Goal: Task Accomplishment & Management: Complete application form

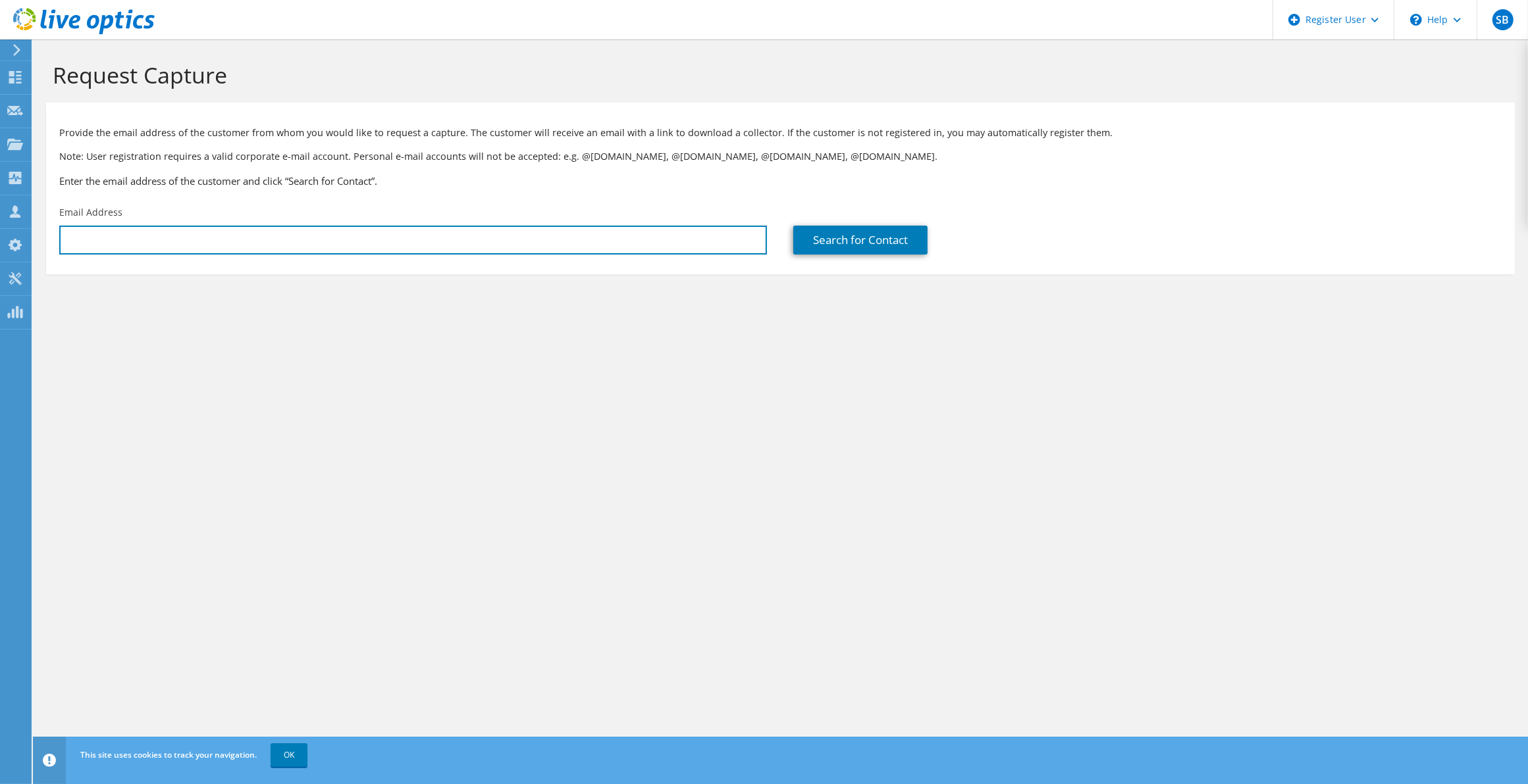
click at [156, 247] on input "text" at bounding box center [412, 239] width 708 height 29
paste input "mleite@ohiofairplan.com"
type input "mleite@ohiofairplan.com"
click at [869, 254] on div "Search for Contact" at bounding box center [1148, 230] width 735 height 62
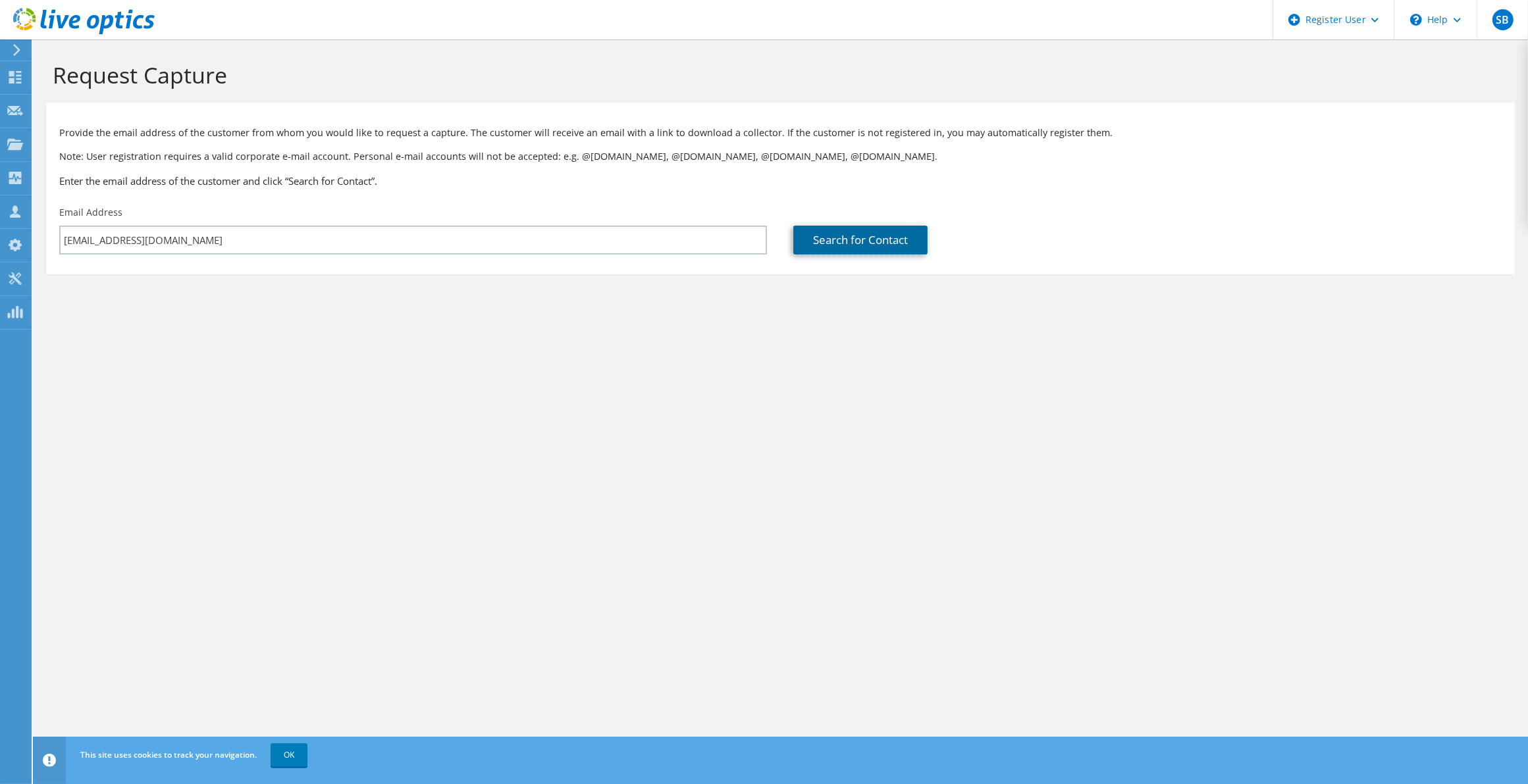
click at [869, 246] on link "Search for Contact" at bounding box center [860, 239] width 135 height 29
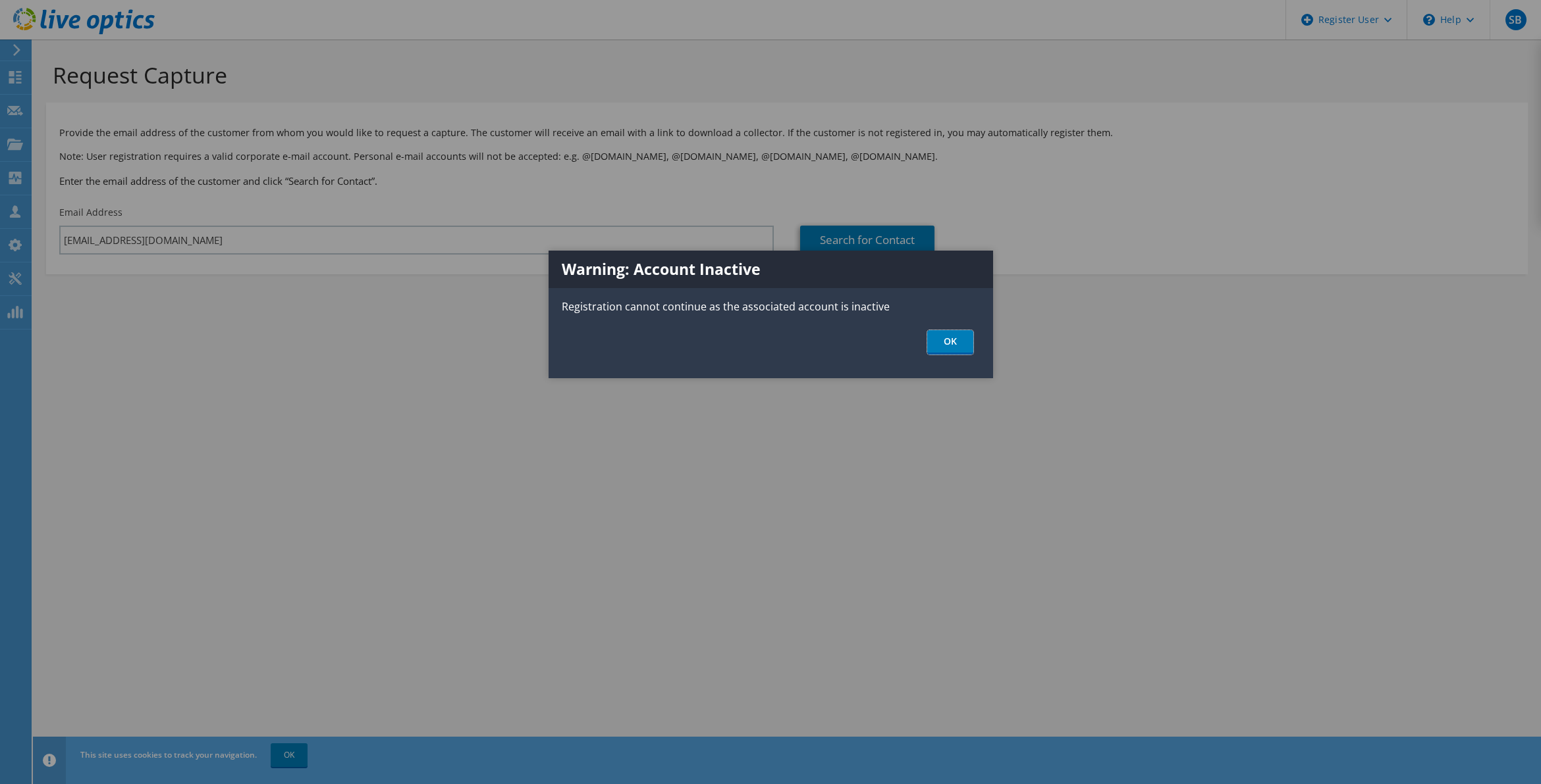
click at [963, 336] on link "OK" at bounding box center [950, 342] width 46 height 24
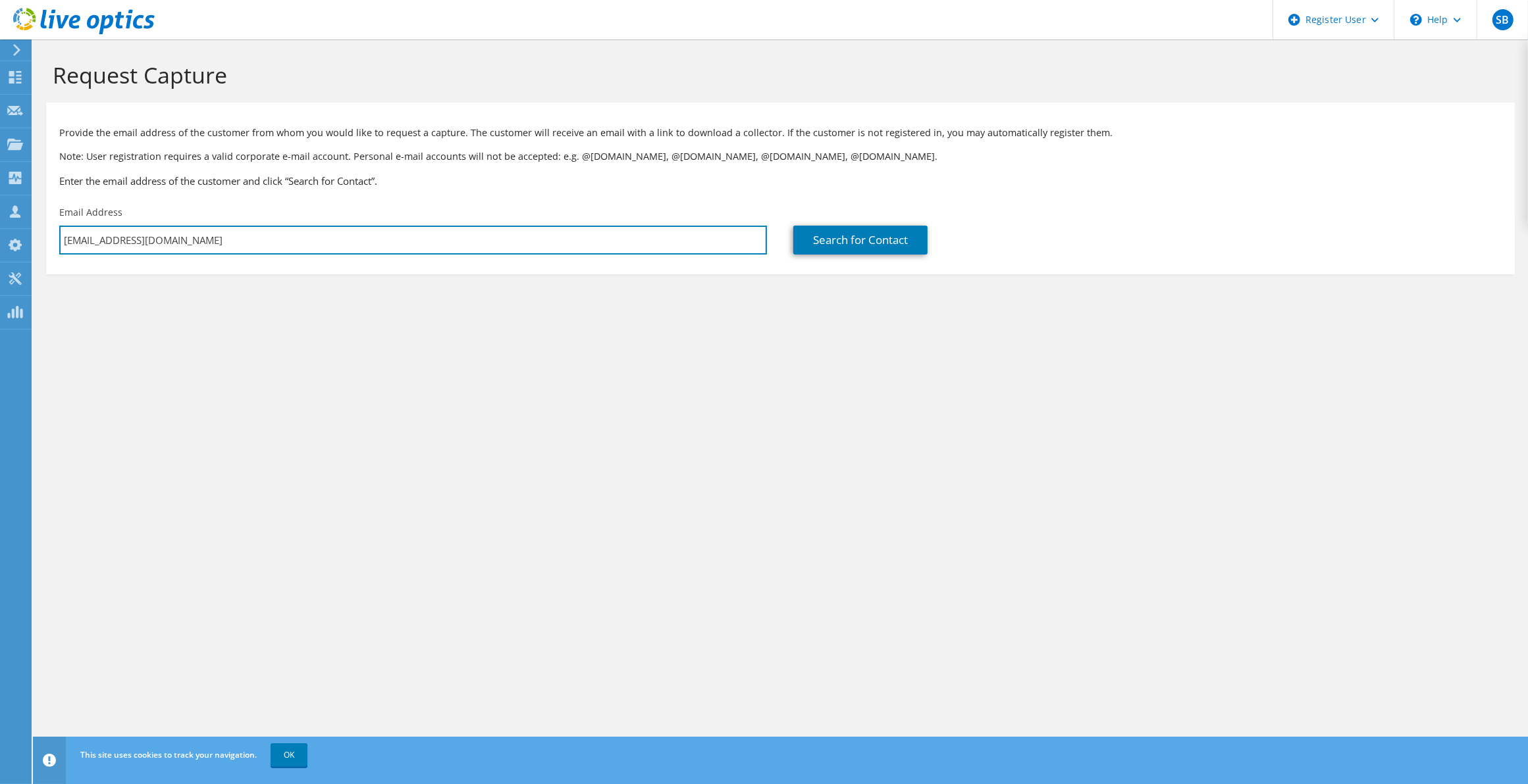
click at [605, 245] on input "mleite@ohiofairplan.com" at bounding box center [412, 239] width 708 height 29
click at [895, 243] on link "Search for Contact" at bounding box center [860, 239] width 135 height 29
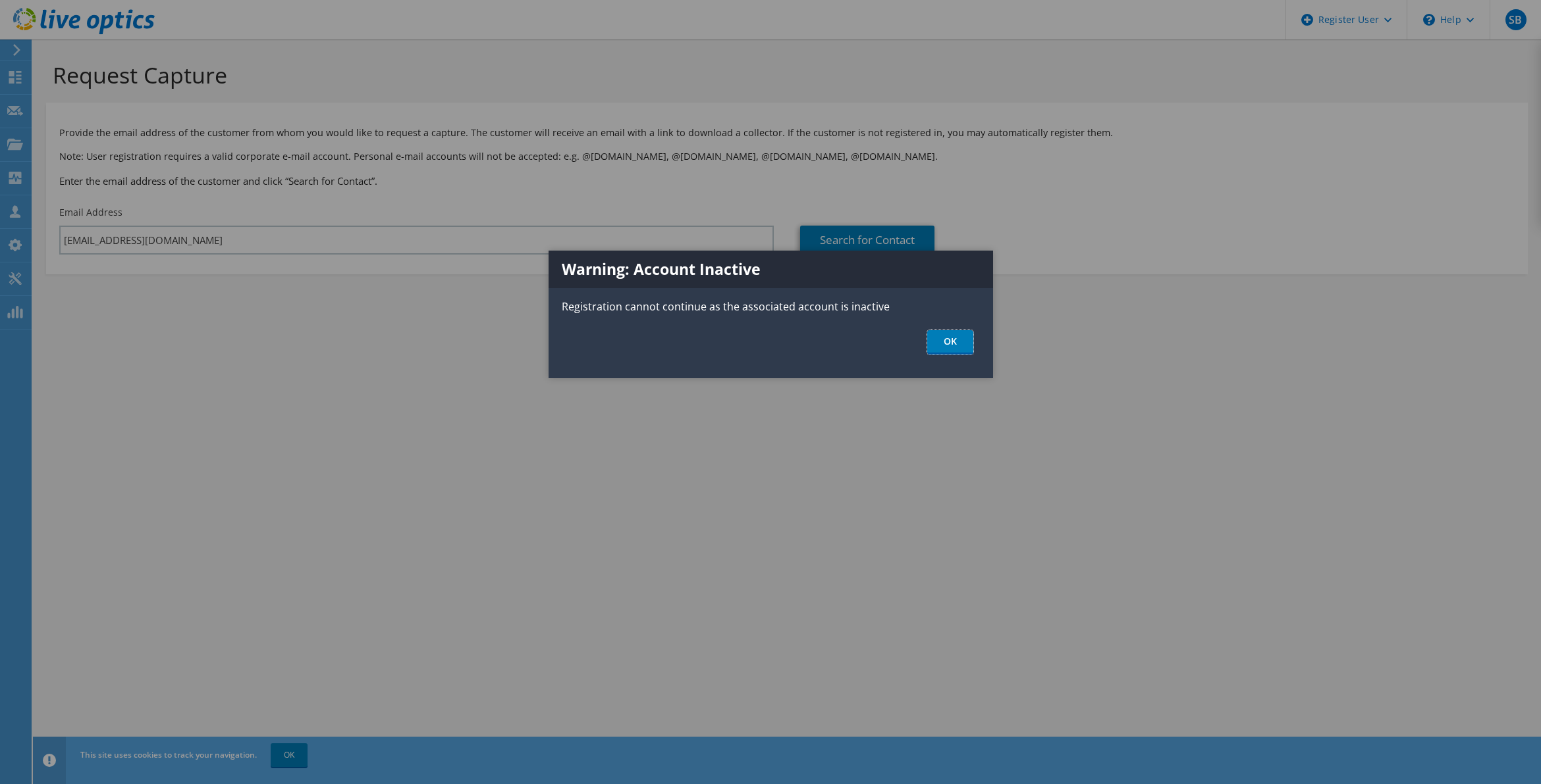
drag, startPoint x: 951, startPoint y: 337, endPoint x: 374, endPoint y: 415, distance: 582.2
click at [950, 335] on link "OK" at bounding box center [950, 342] width 46 height 24
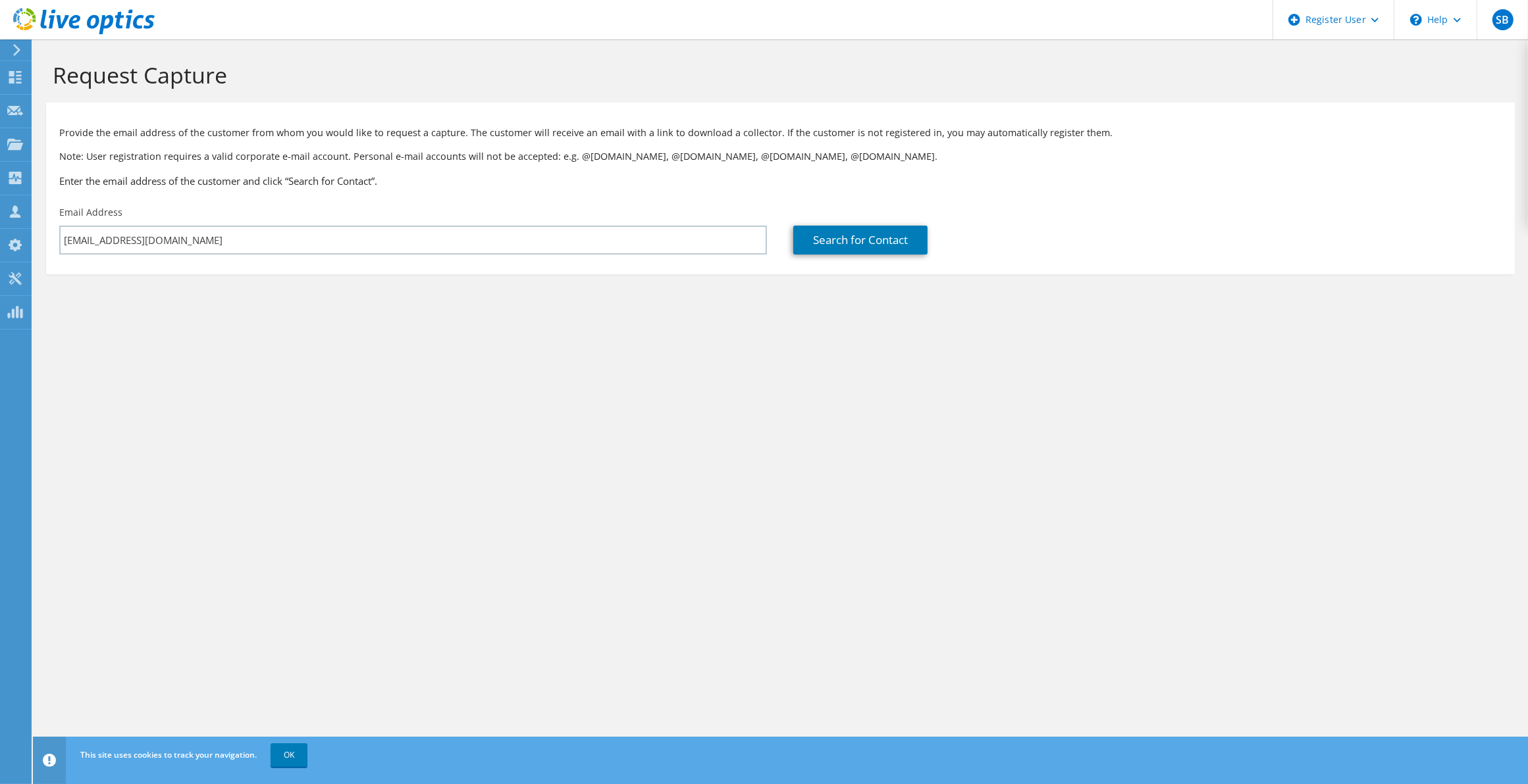
click at [10, 40] on div at bounding box center [77, 22] width 155 height 44
click at [16, 45] on icon at bounding box center [17, 50] width 10 height 12
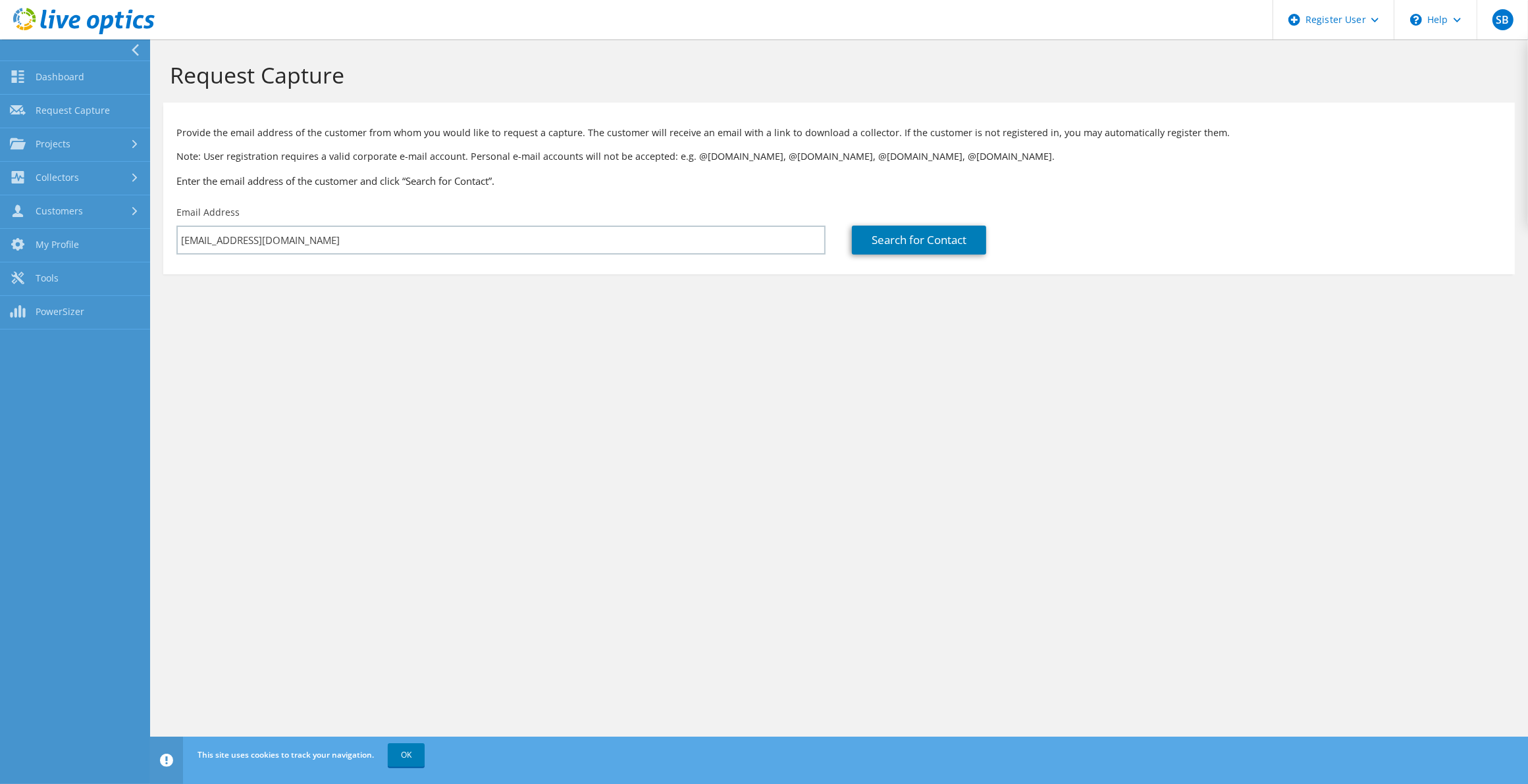
click at [67, 149] on link "Projects" at bounding box center [75, 146] width 150 height 34
click at [73, 119] on link "Request Capture" at bounding box center [75, 112] width 150 height 34
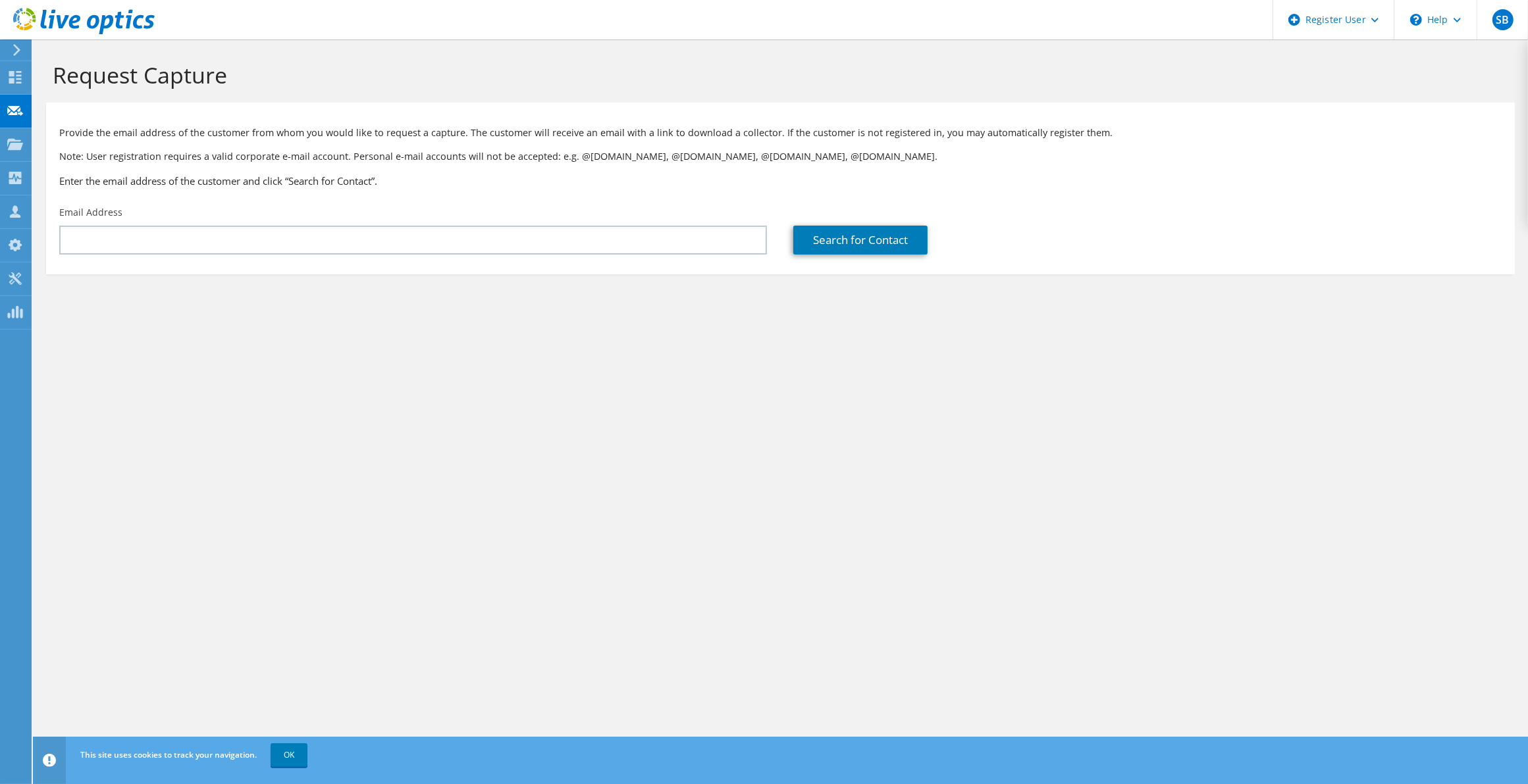
click at [10, 43] on div at bounding box center [77, 22] width 155 height 44
click at [4, 43] on div at bounding box center [77, 22] width 155 height 44
click at [12, 38] on div at bounding box center [77, 22] width 155 height 44
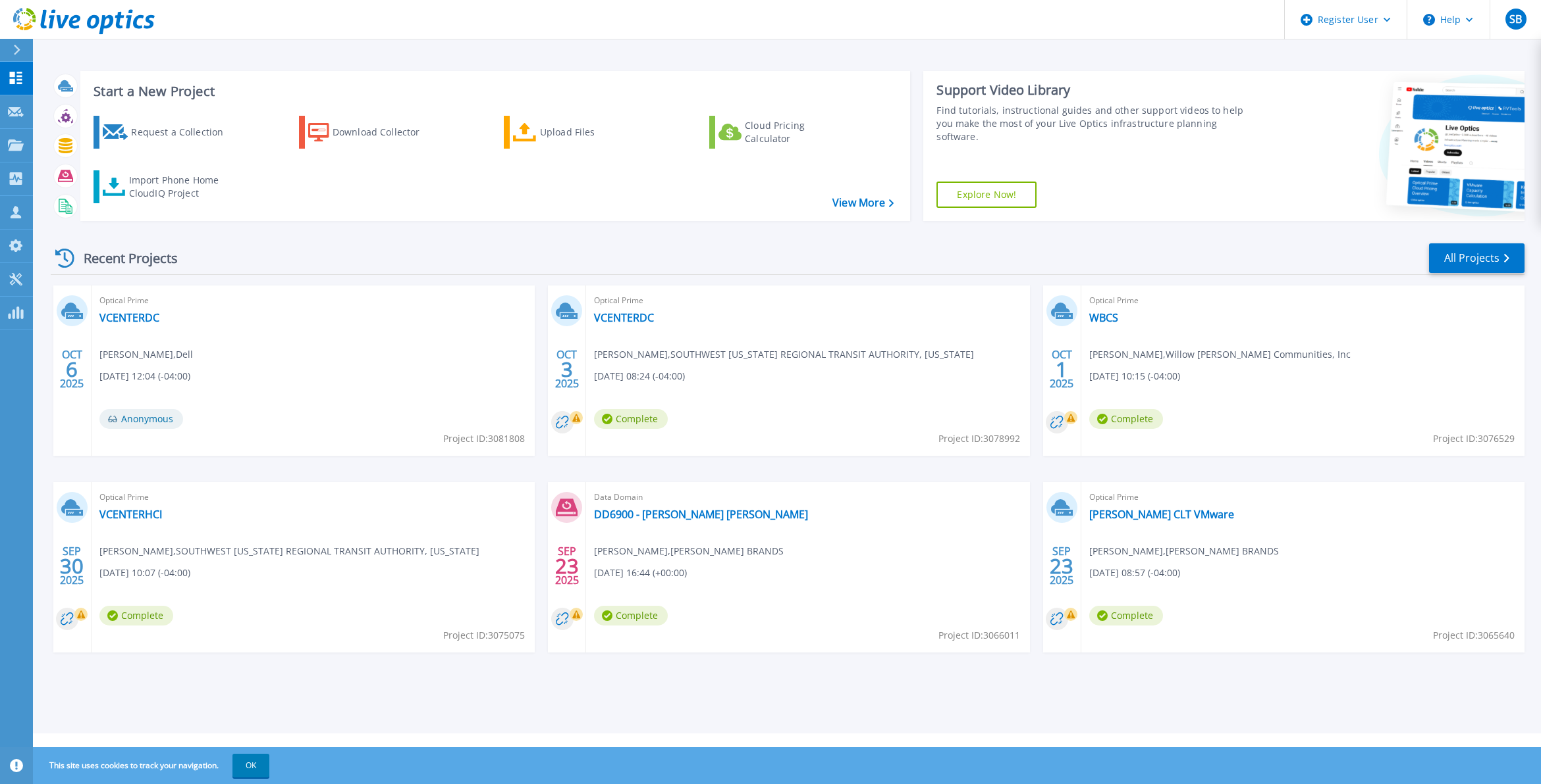
click at [1374, 26] on div "Register User" at bounding box center [1345, 20] width 122 height 40
click at [1385, 89] on link "Register New User" at bounding box center [1358, 89] width 147 height 32
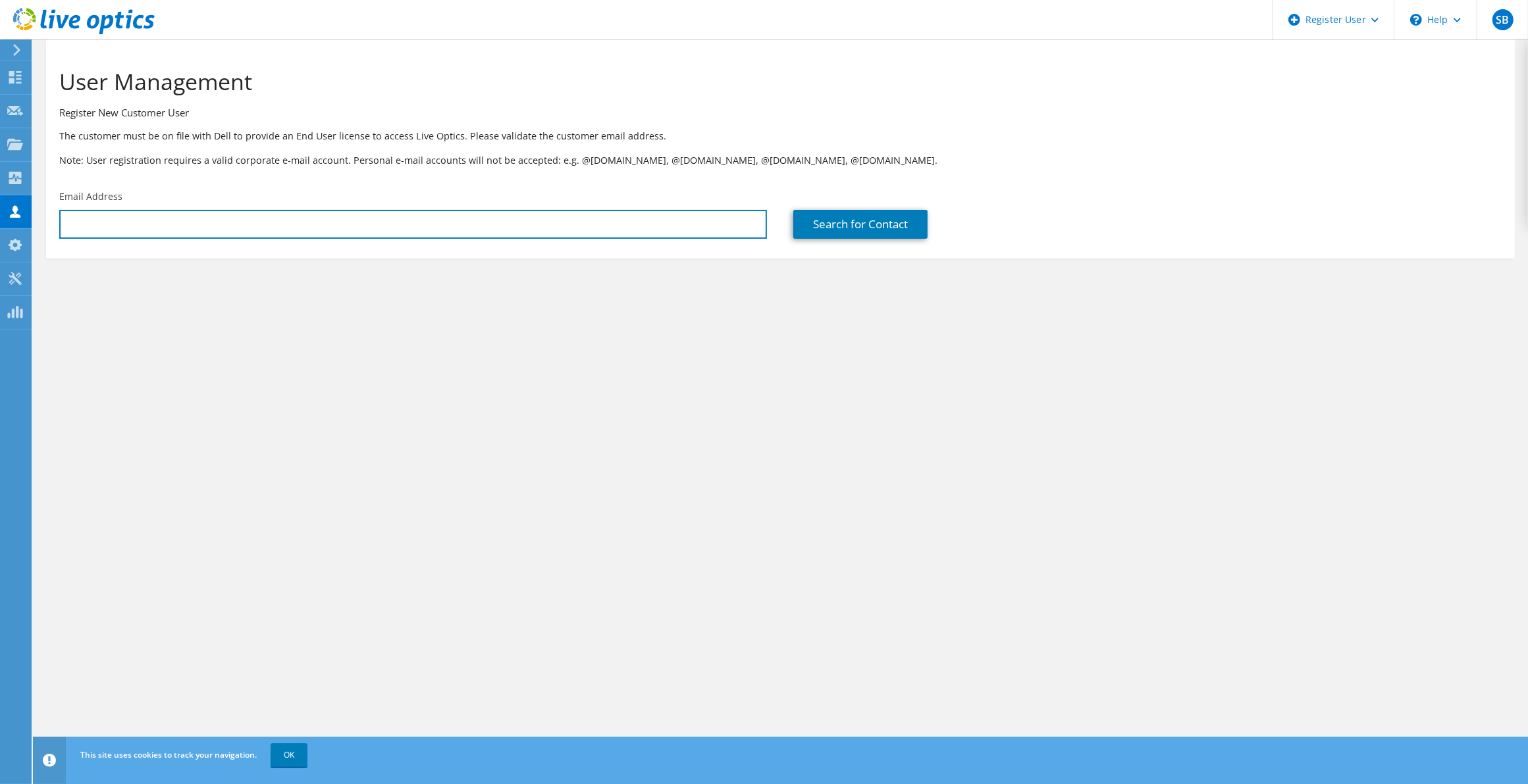
click at [201, 221] on input "text" at bounding box center [412, 223] width 708 height 29
paste input "OHIO FAIR PLAN UNDERWRITING ASSOCIATION"
type input "OHIO FAIR PLAN UNDERWRITING ASSOCIATION"
paste input "mleite@ohiofairplan.com"
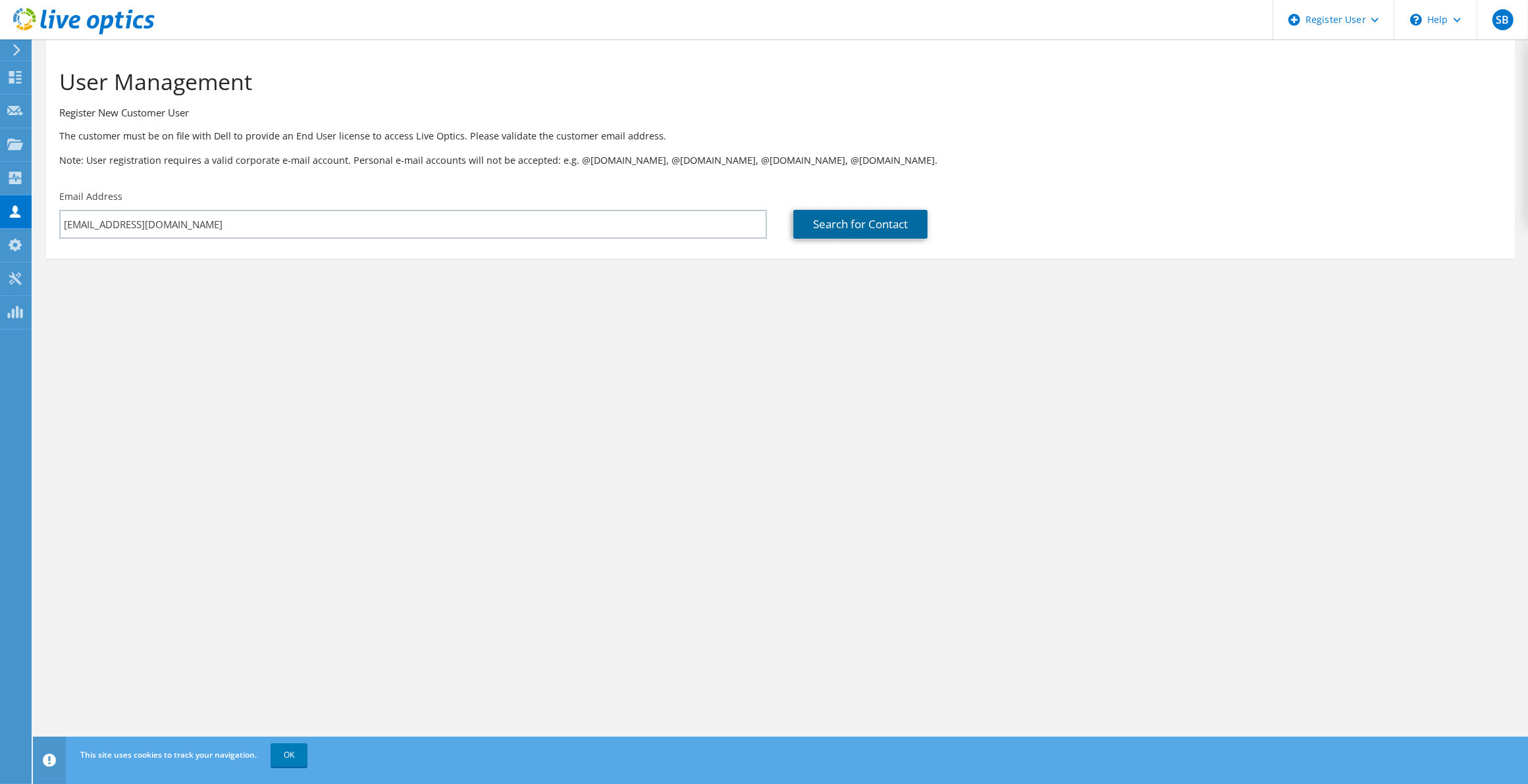
click at [827, 227] on link "Search for Contact" at bounding box center [860, 223] width 135 height 29
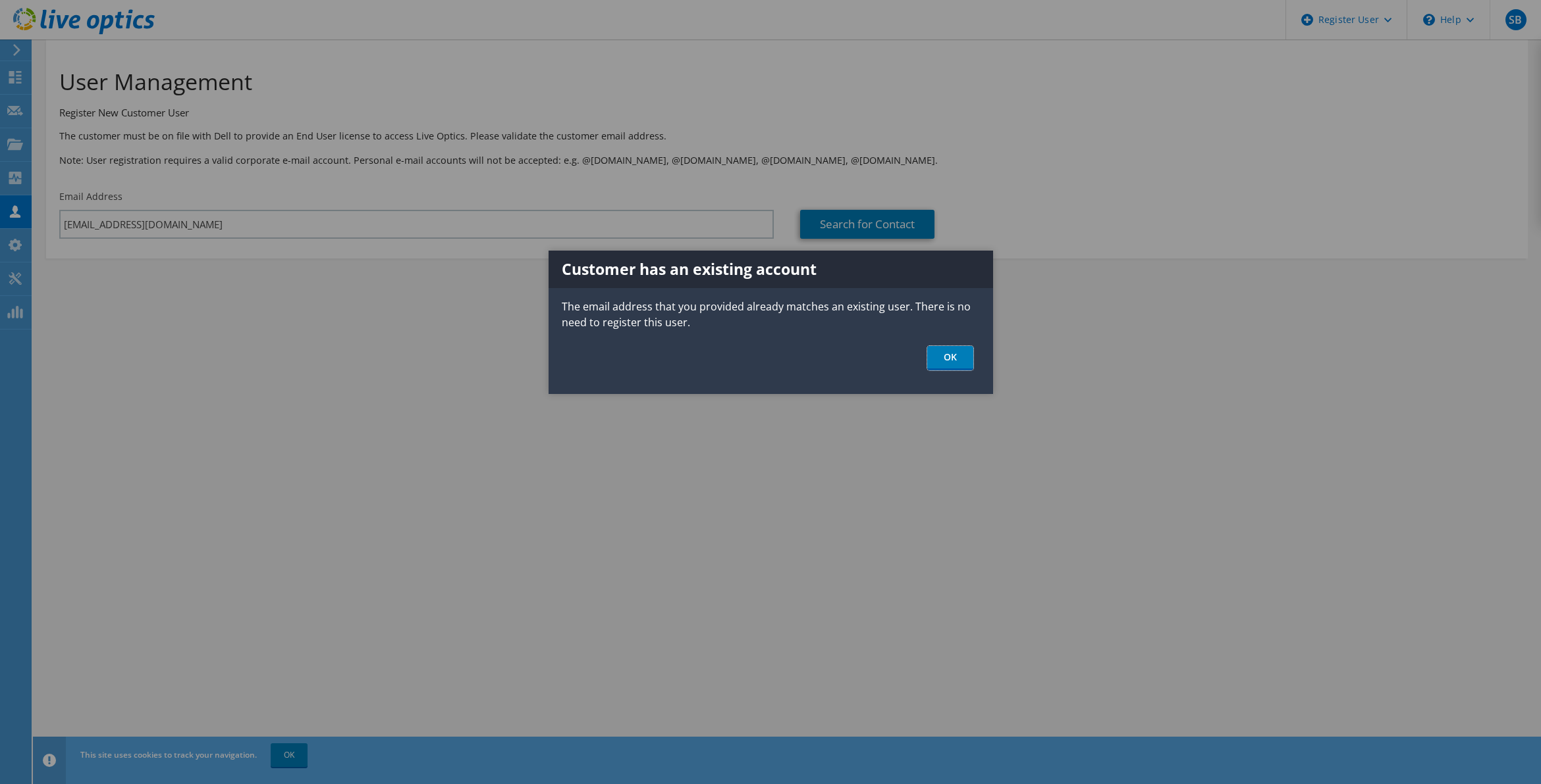
click at [932, 363] on link "OK" at bounding box center [950, 358] width 46 height 24
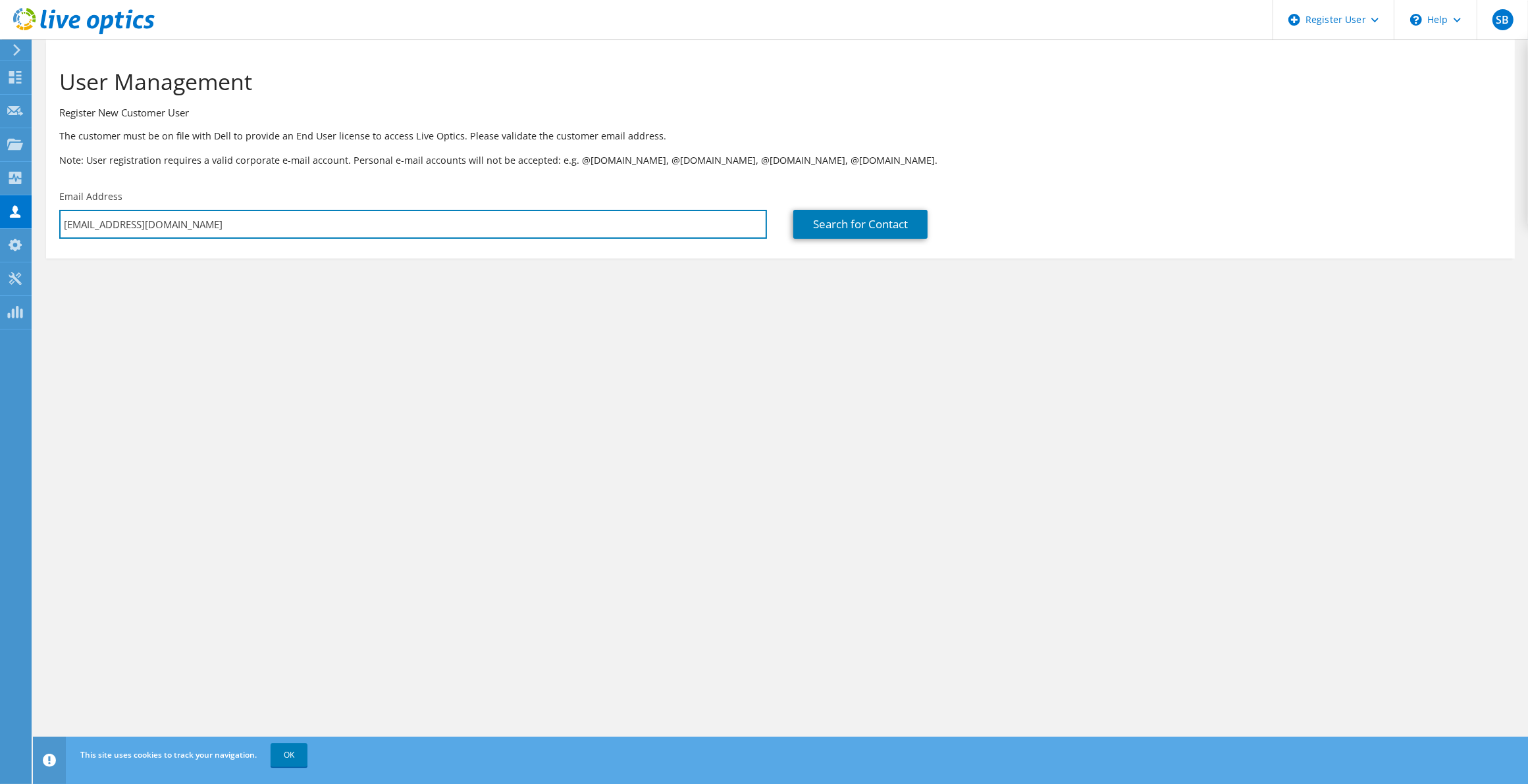
click at [232, 228] on input "[EMAIL_ADDRESS][DOMAIN_NAME]" at bounding box center [412, 223] width 708 height 29
drag, startPoint x: 152, startPoint y: 227, endPoint x: 61, endPoint y: 224, distance: 91.0
click at [61, 224] on input "[EMAIL_ADDRESS][DOMAIN_NAME]" at bounding box center [412, 223] width 708 height 29
paste input "allison"
type input "mallison@ohiofairplan.com"
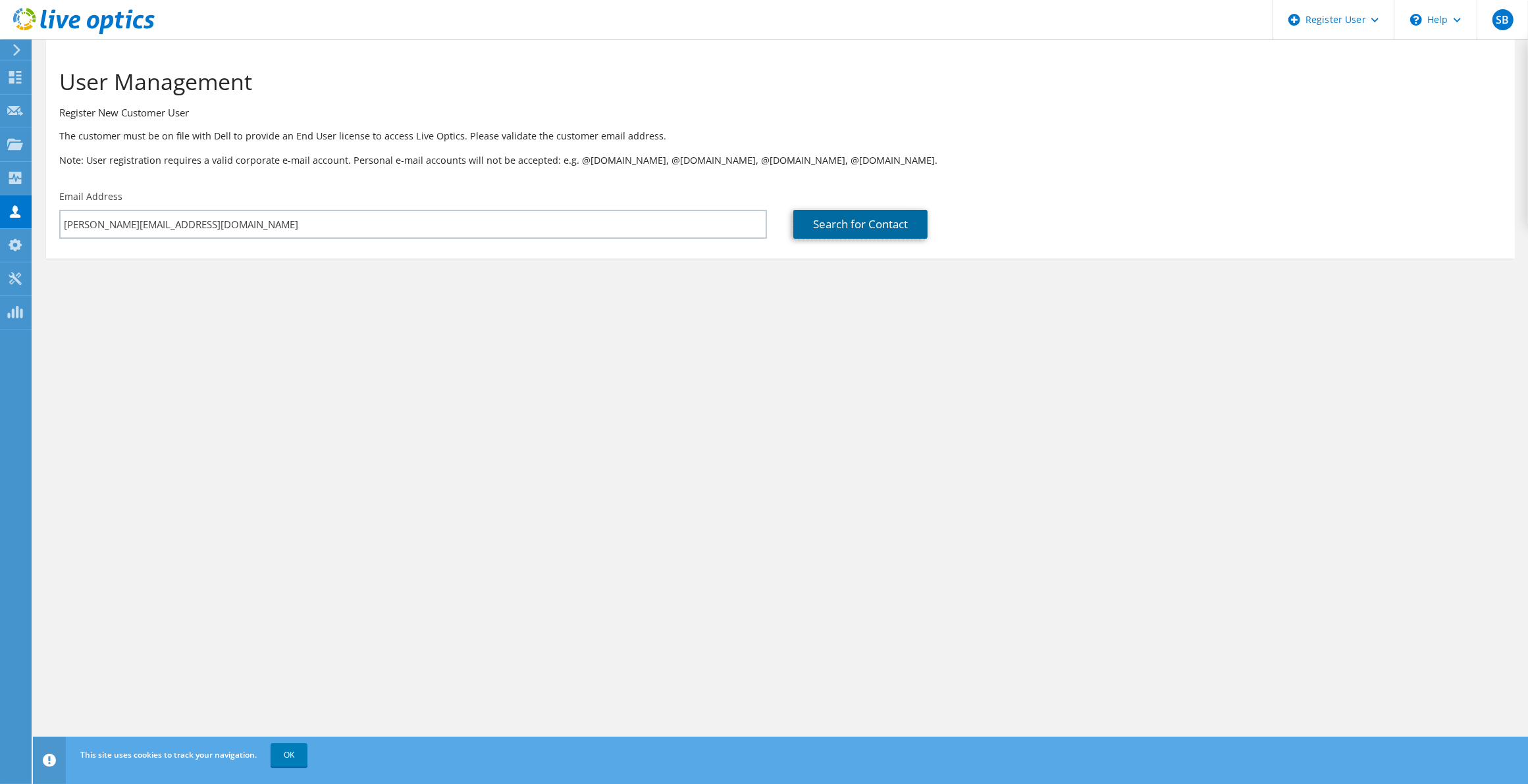
click at [823, 221] on link "Search for Contact" at bounding box center [860, 223] width 135 height 29
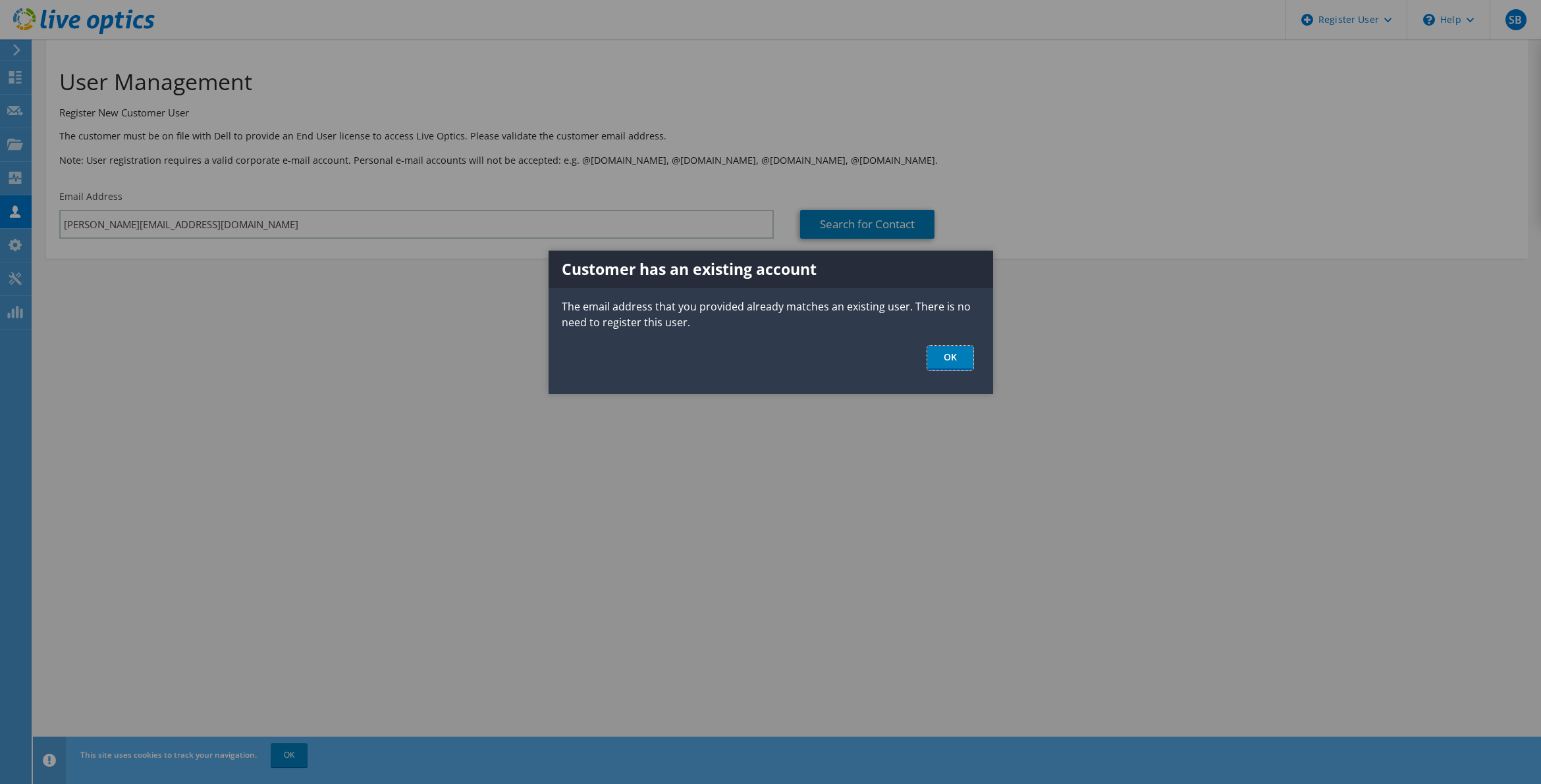
click at [941, 356] on link "OK" at bounding box center [950, 358] width 46 height 24
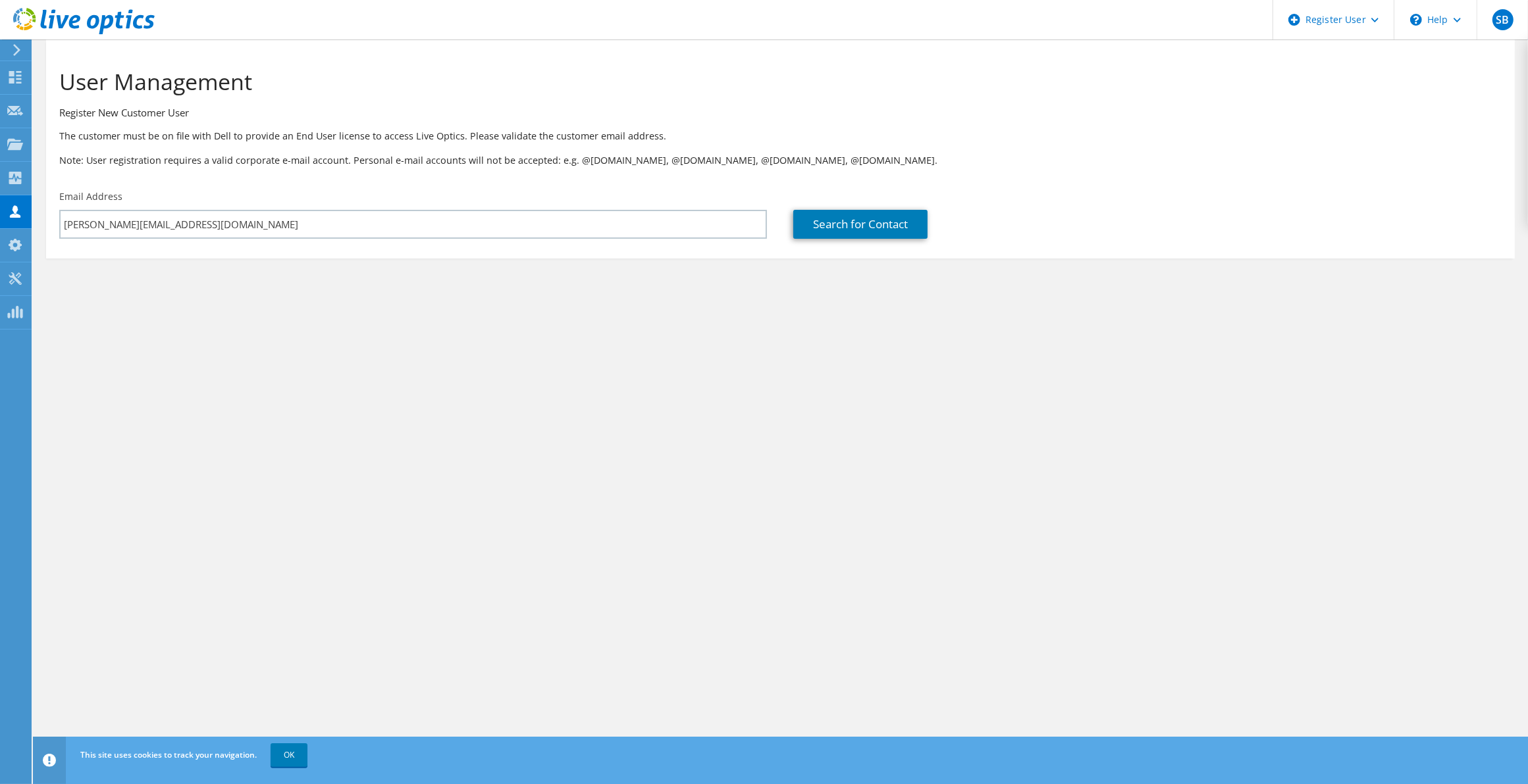
click at [12, 47] on icon at bounding box center [17, 50] width 10 height 12
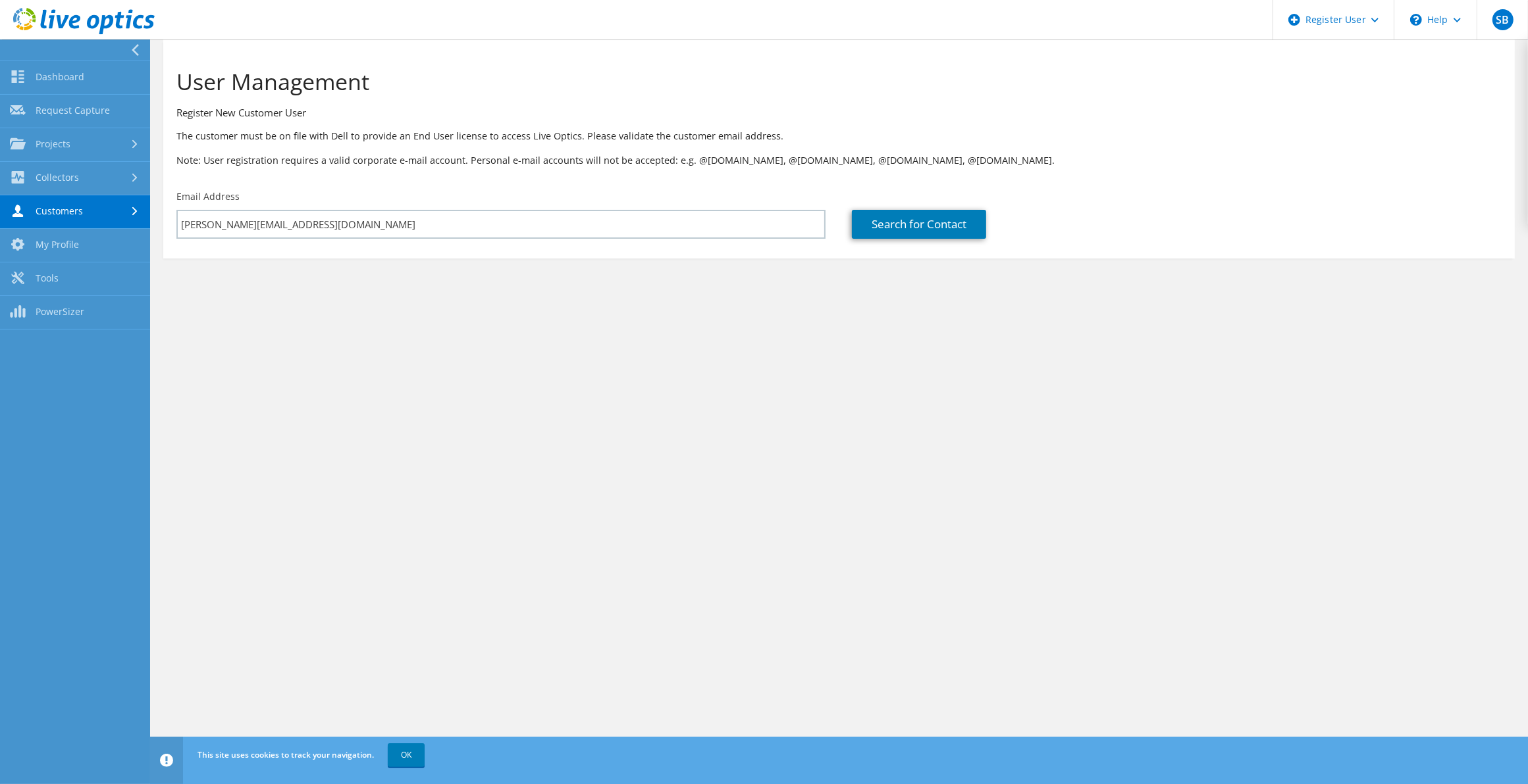
click at [67, 123] on link "Request Capture" at bounding box center [75, 112] width 150 height 34
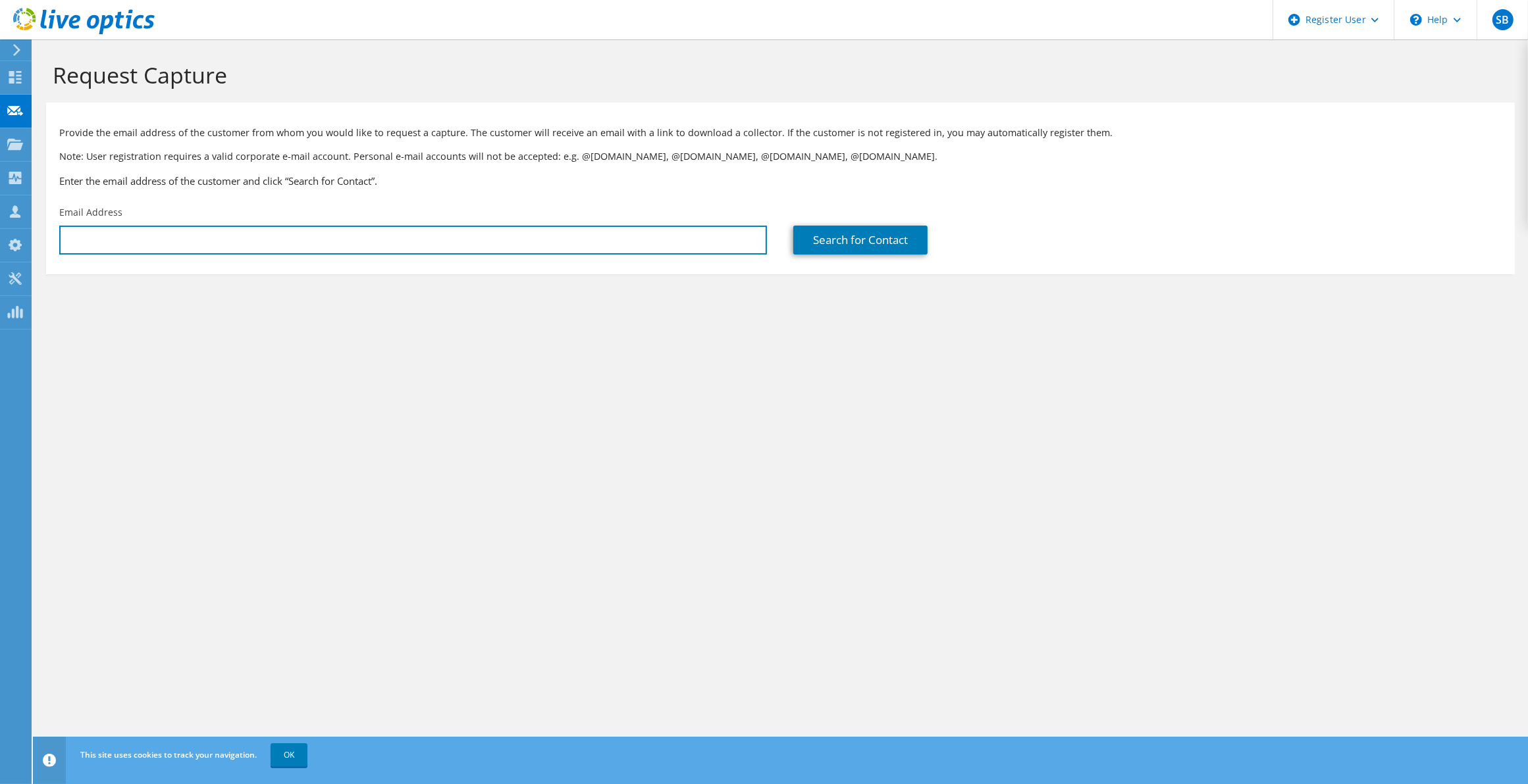
click at [249, 244] on input "text" at bounding box center [412, 239] width 708 height 29
paste input "[PERSON_NAME][EMAIL_ADDRESS][DOMAIN_NAME]"
type input "[PERSON_NAME][EMAIL_ADDRESS][DOMAIN_NAME]"
drag, startPoint x: 941, startPoint y: 260, endPoint x: 890, endPoint y: 239, distance: 55.2
click at [941, 258] on div "Search for Contact" at bounding box center [1148, 230] width 735 height 62
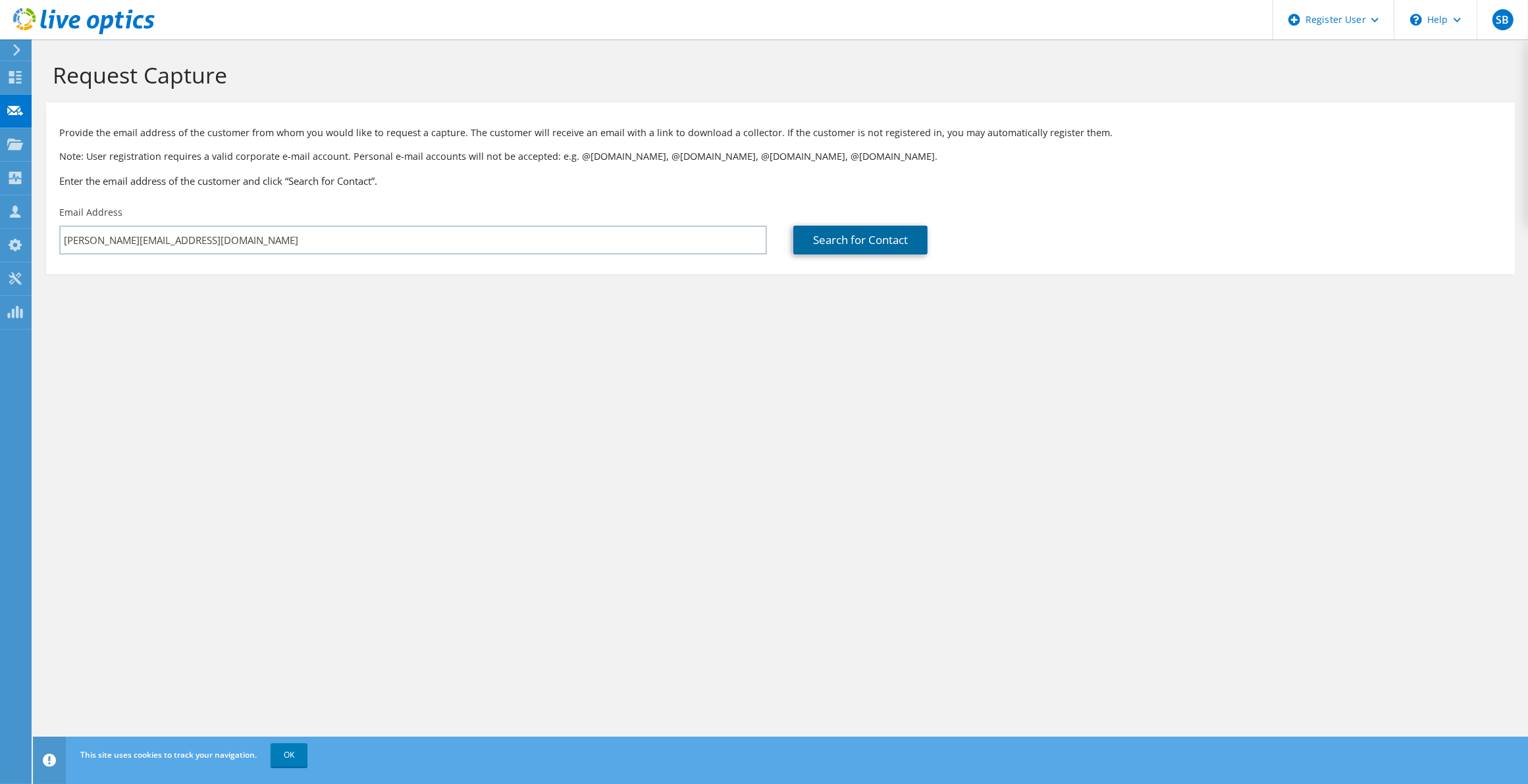
click at [890, 239] on link "Search for Contact" at bounding box center [860, 239] width 135 height 29
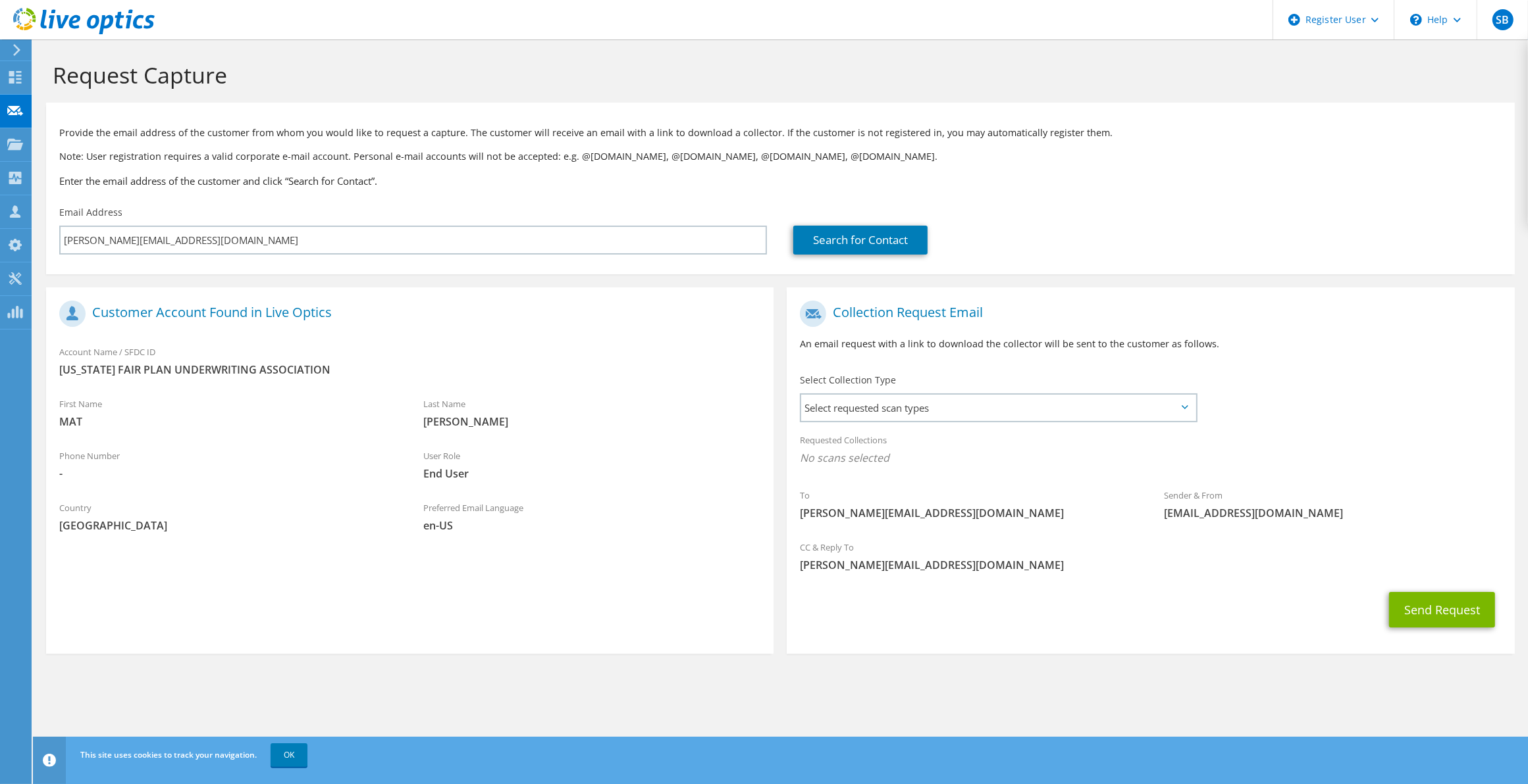
click at [920, 419] on span "Select requested scan types" at bounding box center [998, 408] width 394 height 26
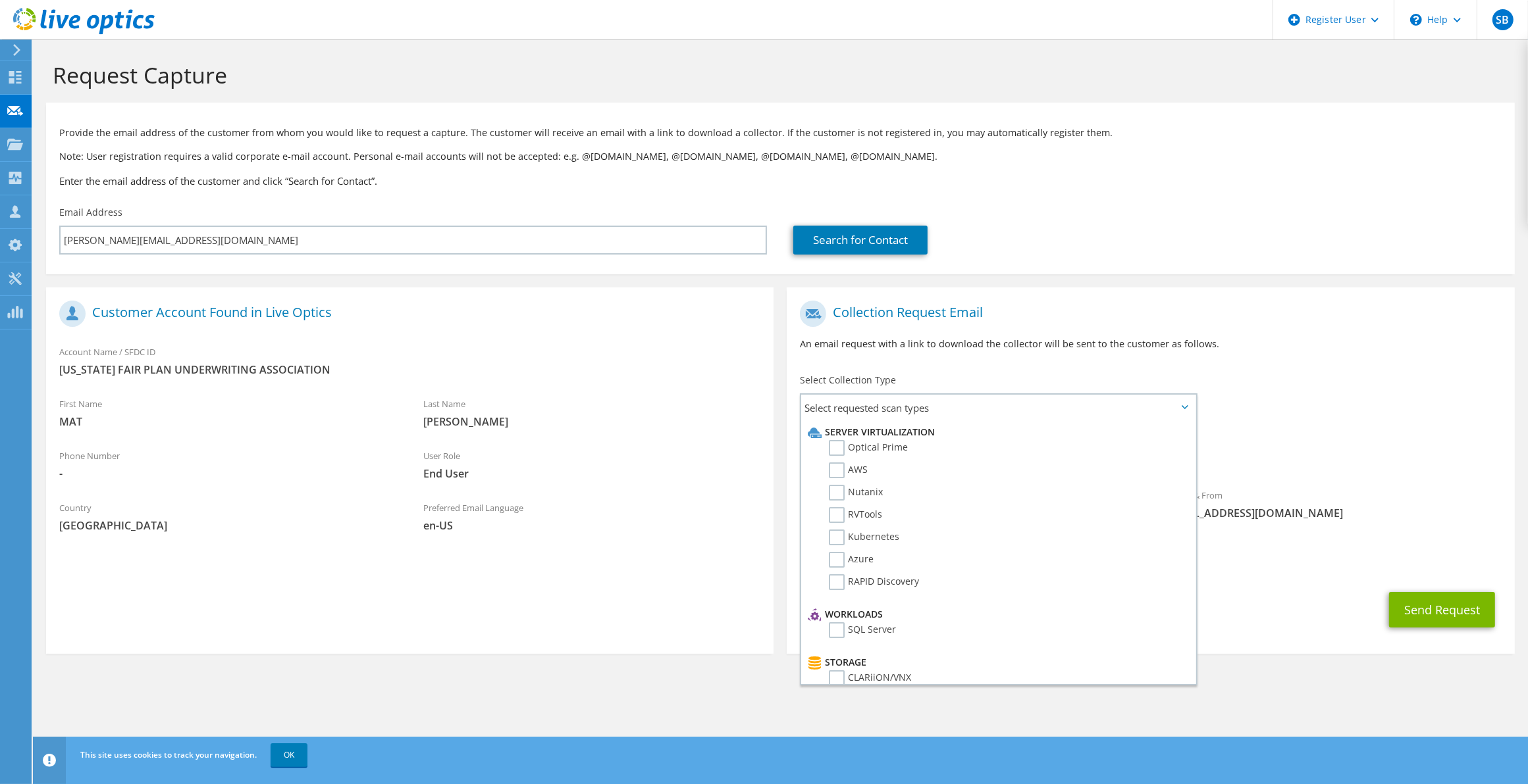
click at [934, 413] on span "Select requested scan types" at bounding box center [998, 408] width 394 height 26
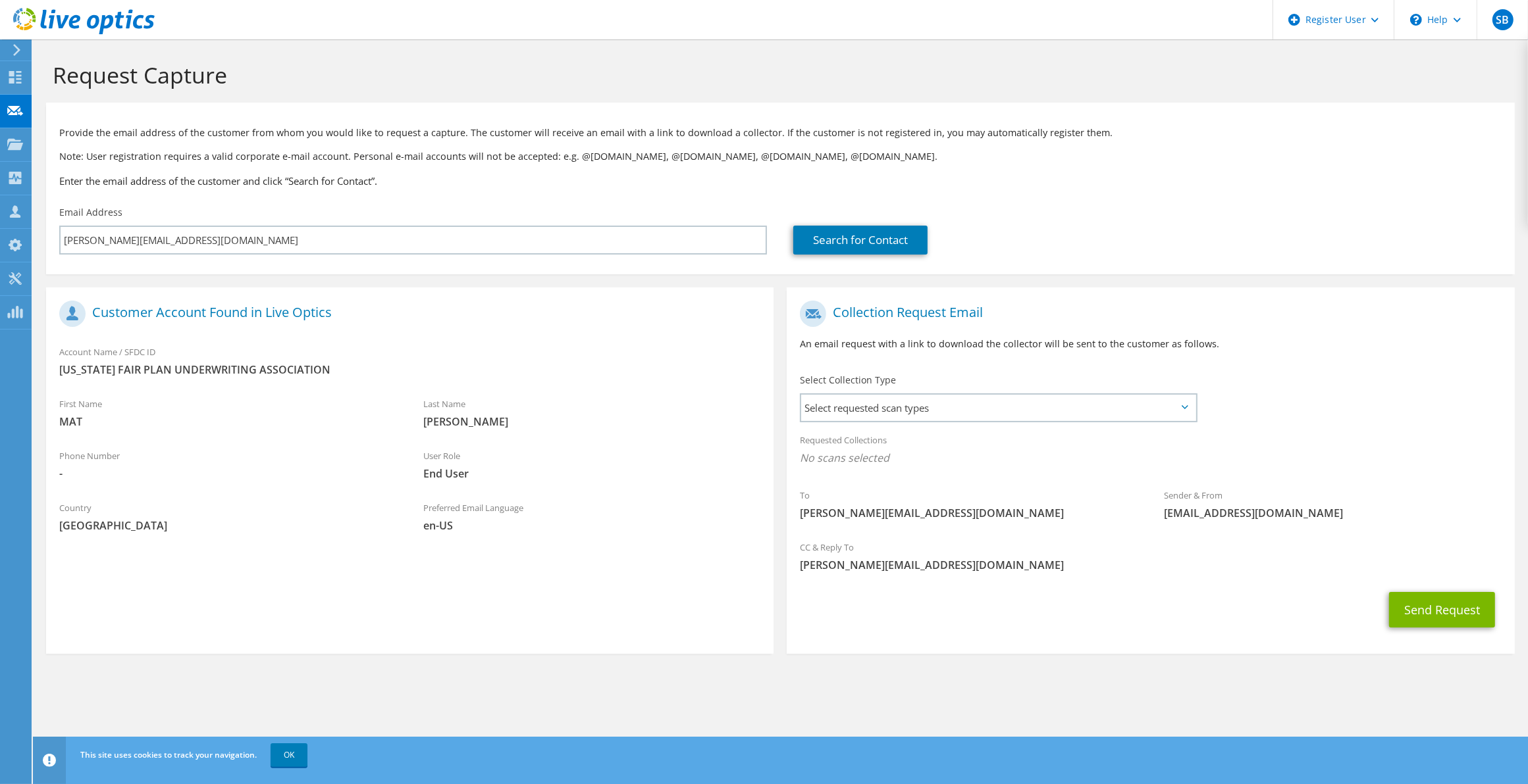
click at [889, 415] on span "Select requested scan types" at bounding box center [998, 408] width 394 height 26
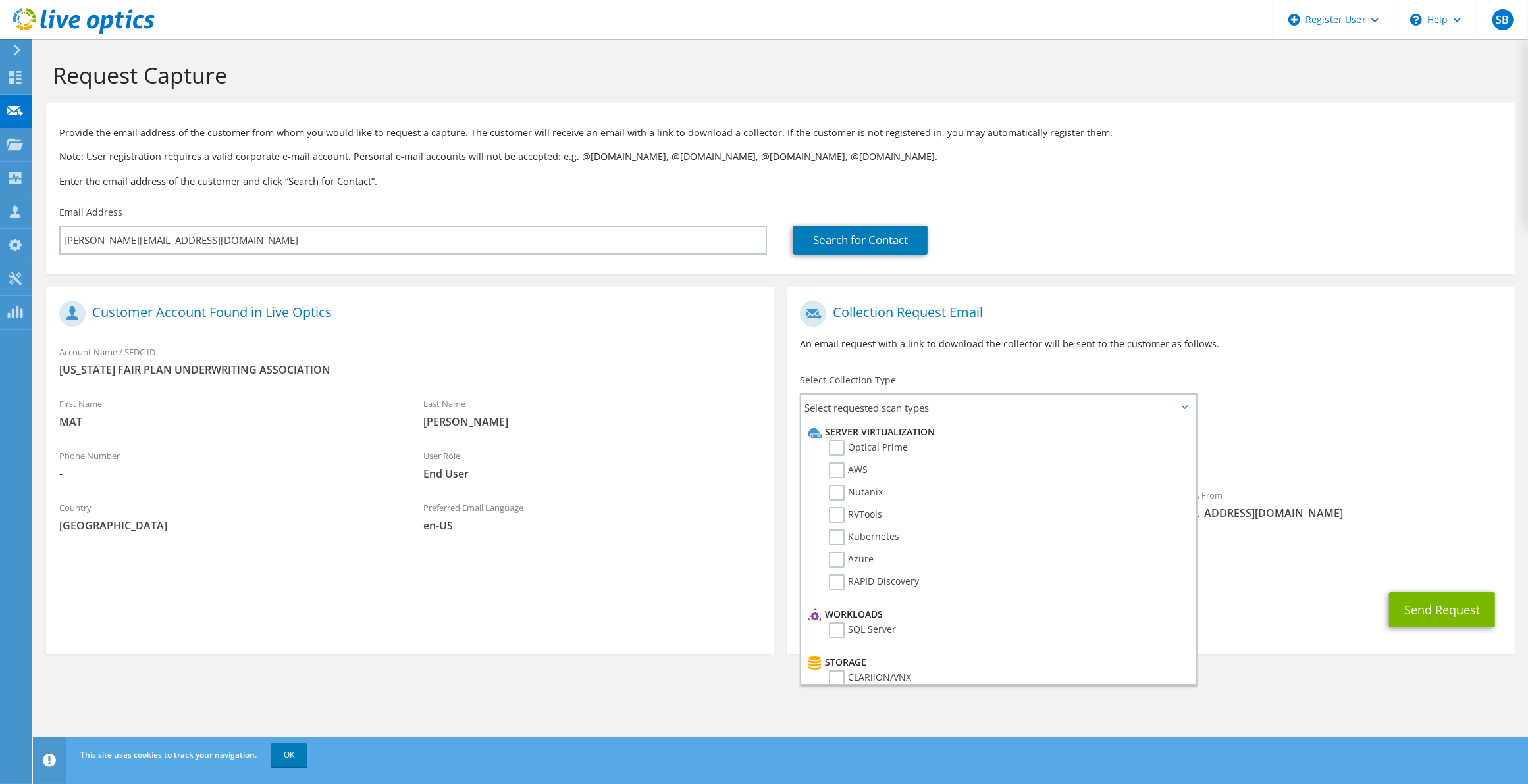
click at [847, 445] on label "Optical Prime" at bounding box center [868, 448] width 79 height 16
click at [0, 0] on input "Optical Prime" at bounding box center [0, 0] width 0 height 0
click at [1163, 359] on div "Collection Request Email An email request with a link to download the collector…" at bounding box center [1150, 330] width 728 height 73
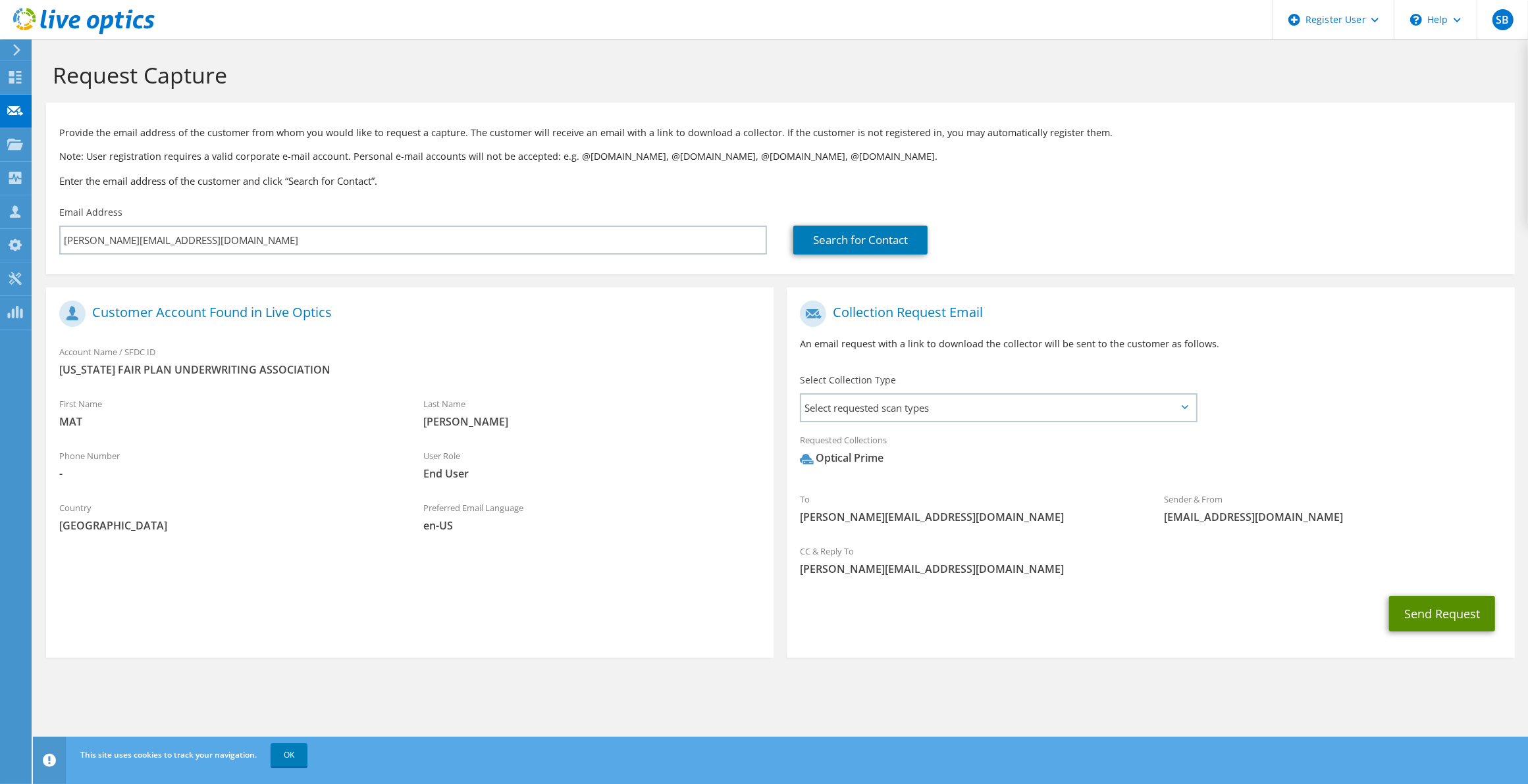
click at [1420, 608] on button "Send Request" at bounding box center [1442, 614] width 106 height 36
